Goal: Task Accomplishment & Management: Use online tool/utility

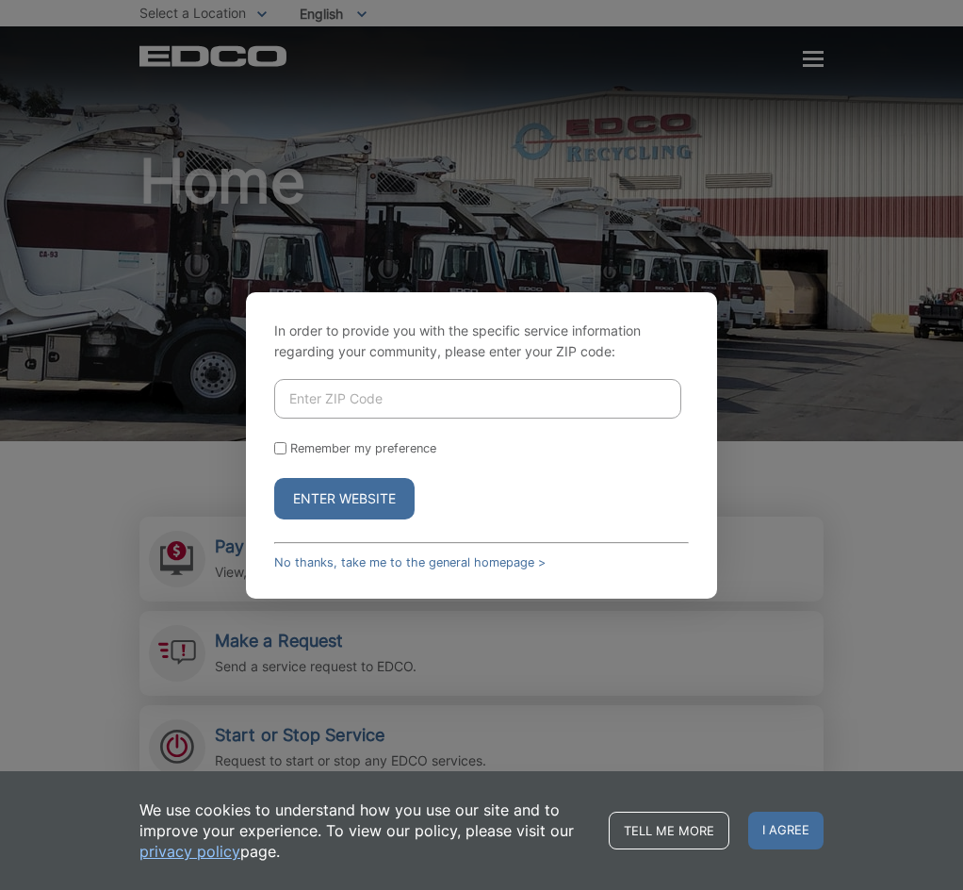
click at [404, 398] on input "Enter ZIP Code" at bounding box center [477, 399] width 407 height 40
type input "92154"
click at [274, 478] on button "Enter Website" at bounding box center [344, 498] width 140 height 41
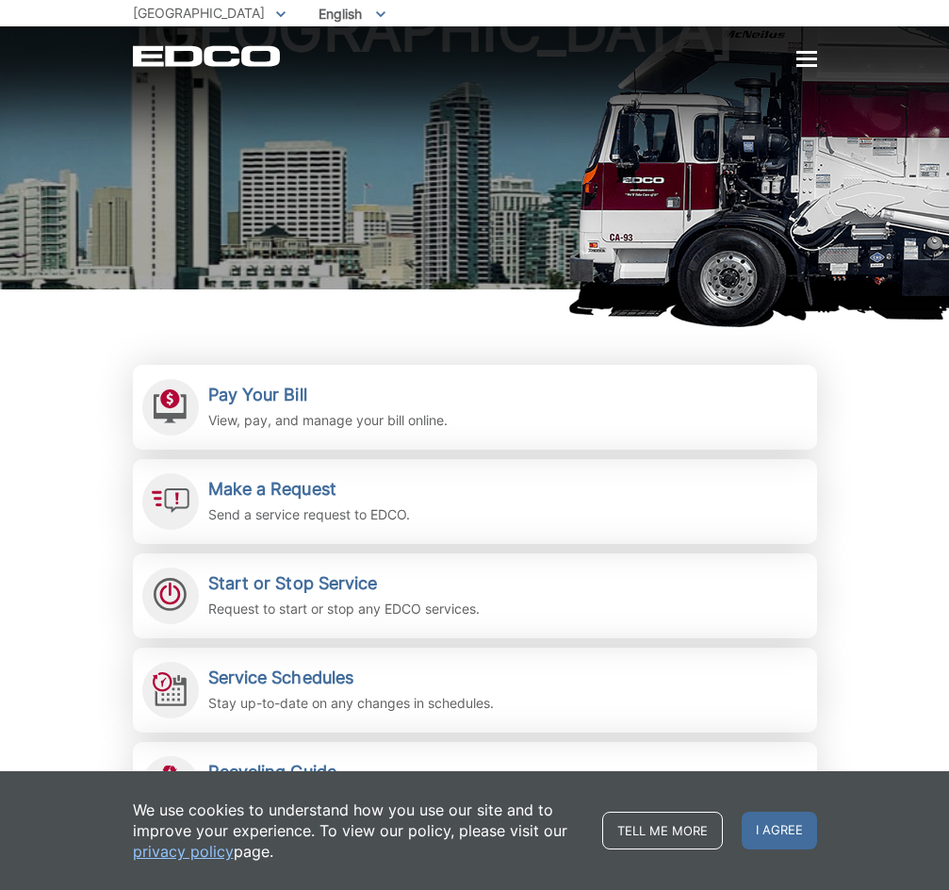
scroll to position [283, 0]
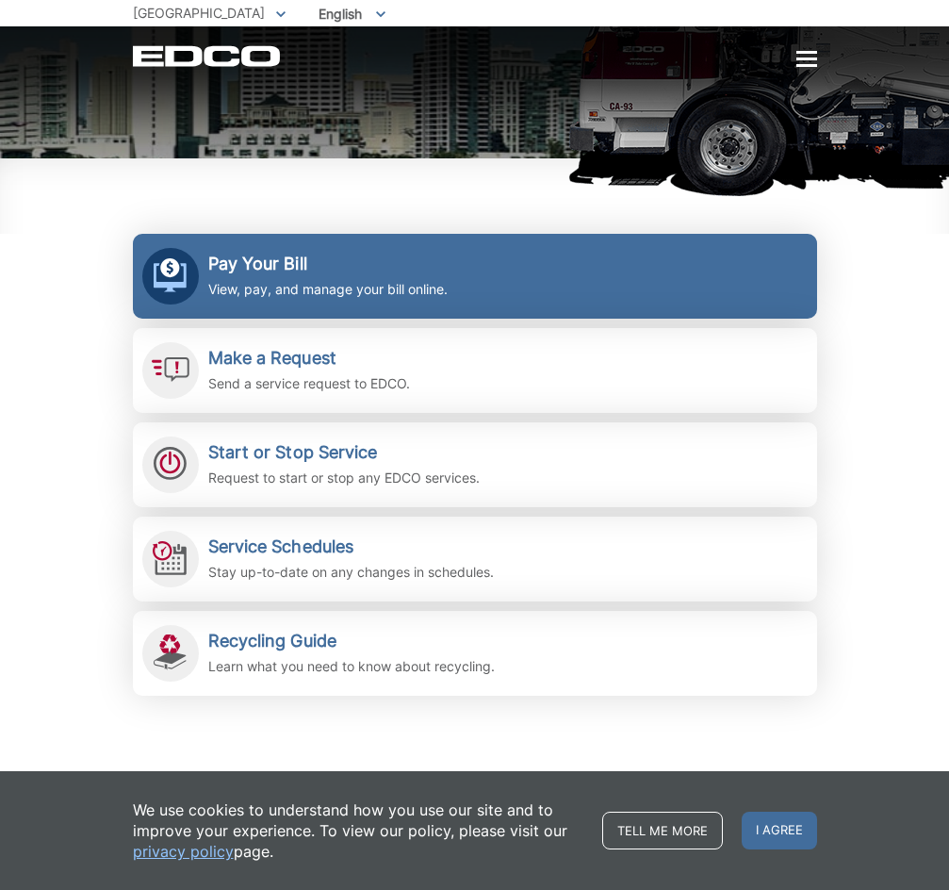
click at [439, 267] on h2 "Pay Your Bill" at bounding box center [327, 264] width 239 height 21
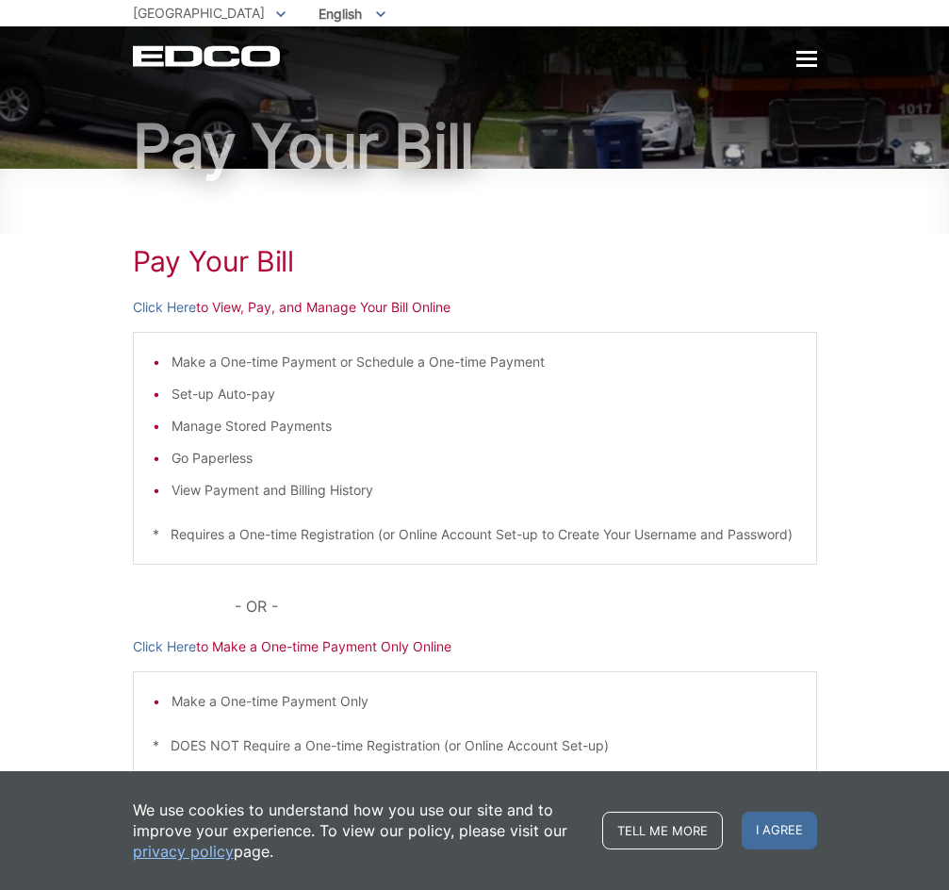
scroll to position [155, 0]
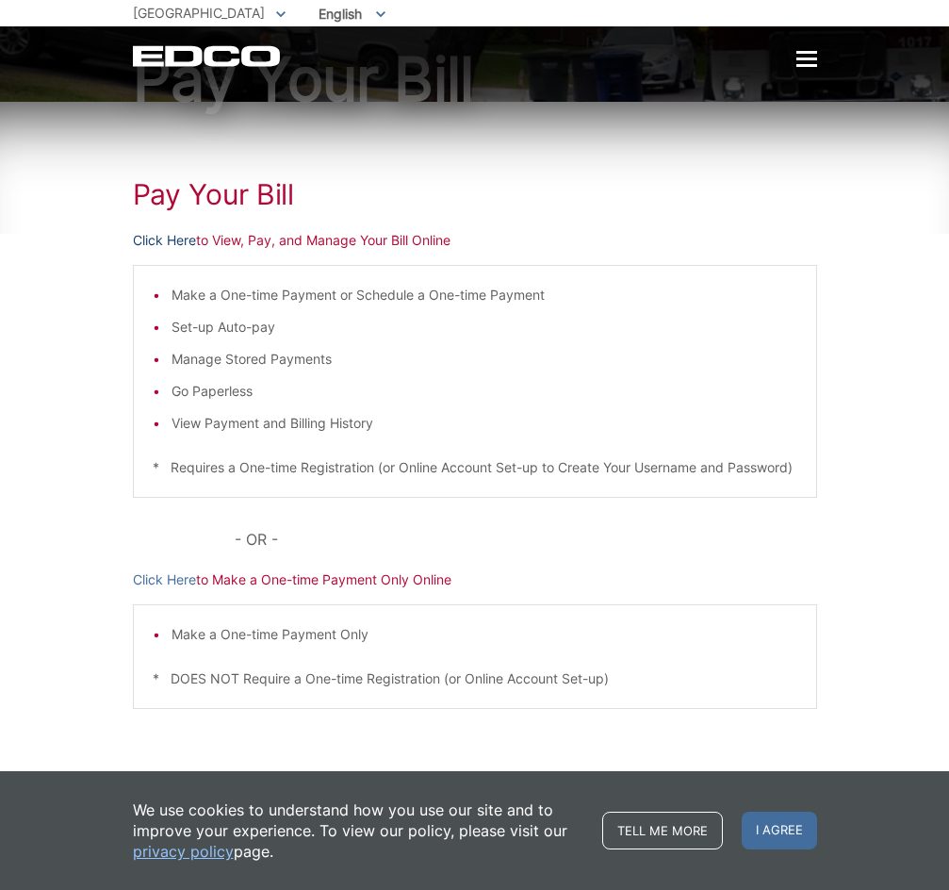
click at [172, 230] on link "Click Here" at bounding box center [164, 240] width 63 height 21
